Goal: Task Accomplishment & Management: Complete application form

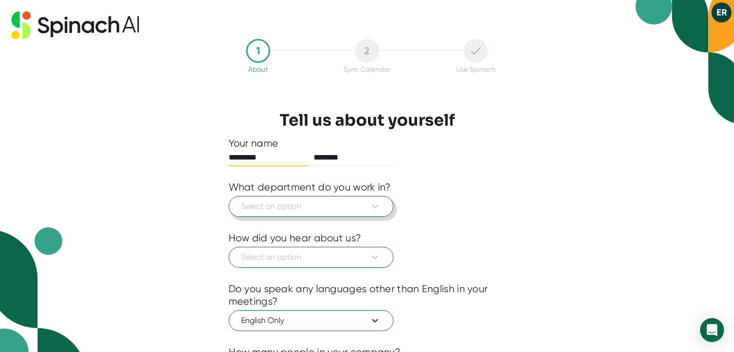
click at [368, 214] on button "Select an option" at bounding box center [311, 206] width 165 height 21
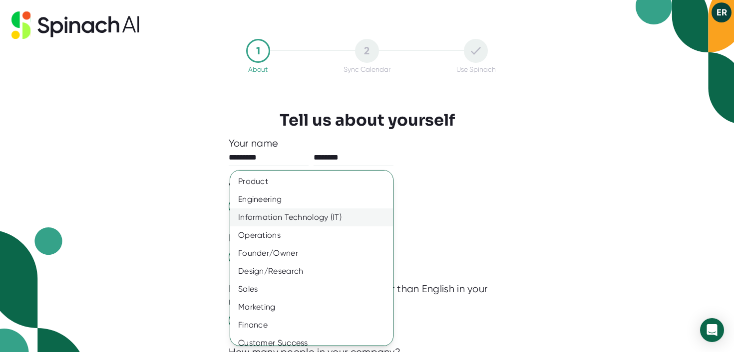
click at [339, 214] on div "Information Technology (IT)" at bounding box center [311, 218] width 163 height 18
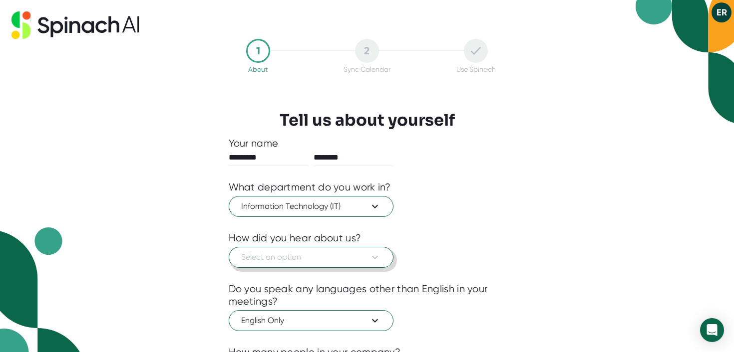
click at [310, 257] on span "Select an option" at bounding box center [311, 258] width 140 height 12
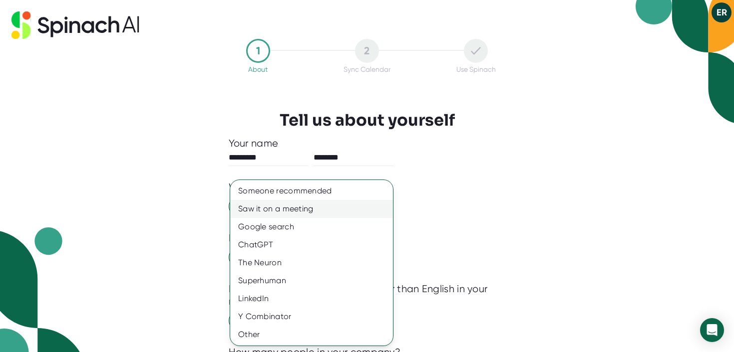
click at [317, 212] on div "Saw it on a meeting" at bounding box center [311, 209] width 163 height 18
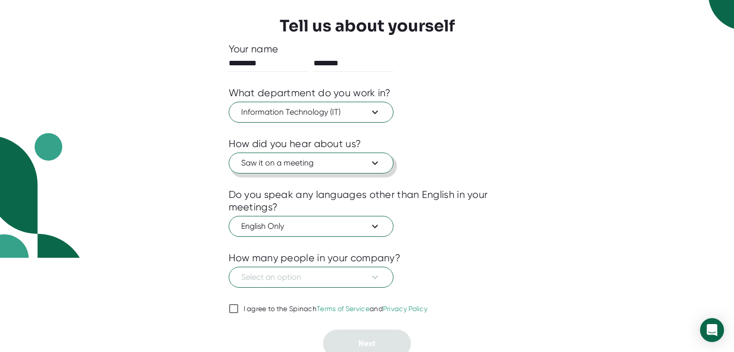
scroll to position [100, 0]
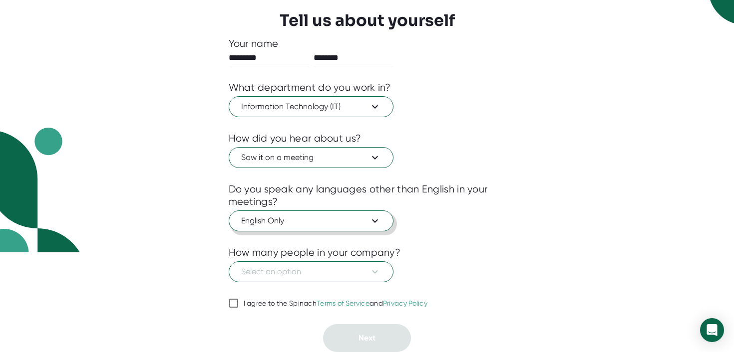
click at [310, 224] on span "English Only" at bounding box center [311, 221] width 140 height 12
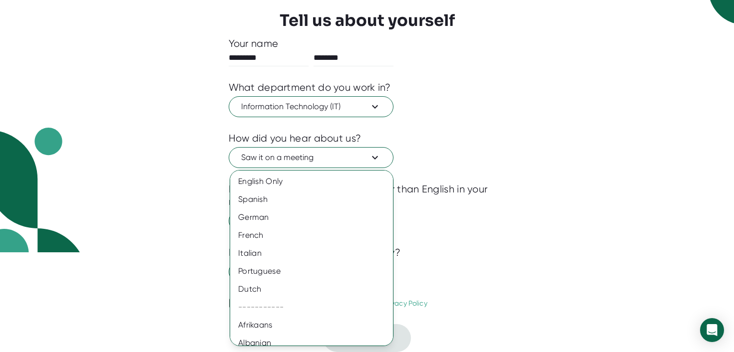
click at [466, 223] on div at bounding box center [367, 176] width 734 height 352
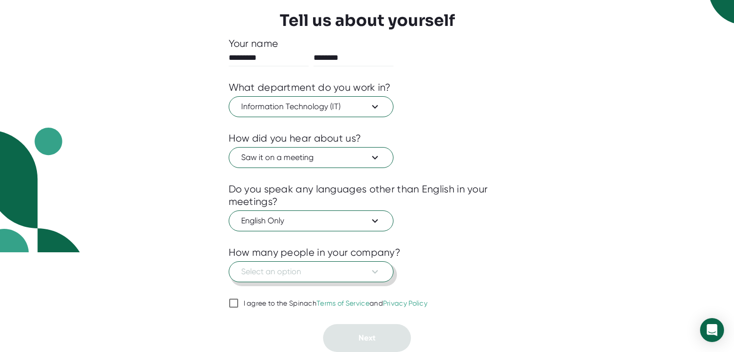
click at [315, 271] on span "Select an option" at bounding box center [311, 272] width 140 height 12
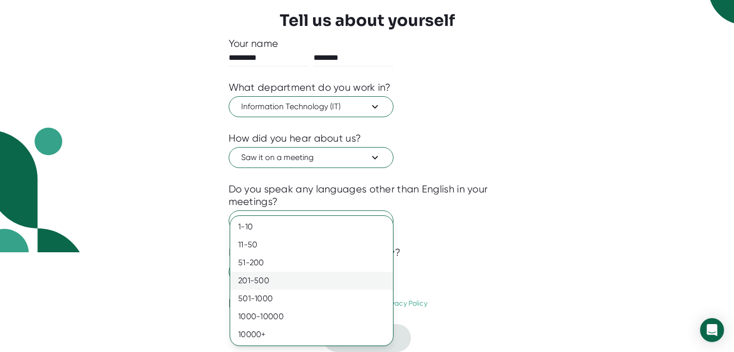
click at [301, 281] on div "201-500" at bounding box center [311, 281] width 163 height 18
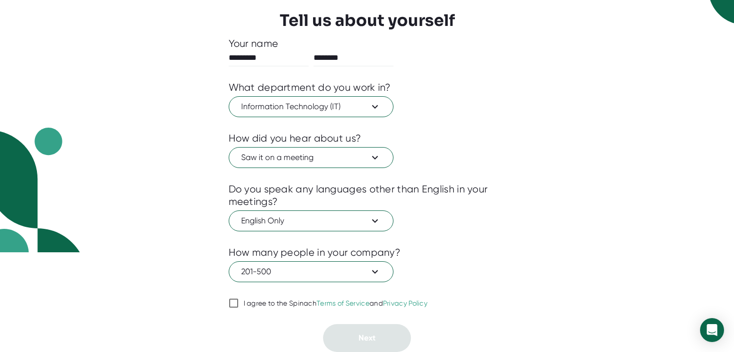
click at [235, 304] on input "I agree to the Spinach Terms of Service and Privacy Policy" at bounding box center [234, 304] width 10 height 12
checkbox input "true"
click at [343, 339] on button "Next" at bounding box center [367, 338] width 88 height 28
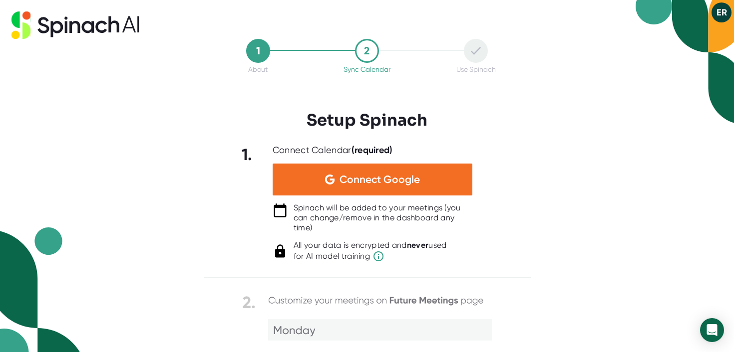
scroll to position [0, 0]
